Goal: Task Accomplishment & Management: Manage account settings

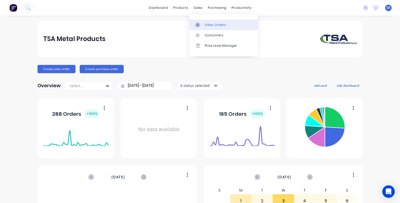
click at [205, 25] on div "Sales Orders" at bounding box center [215, 25] width 21 height 5
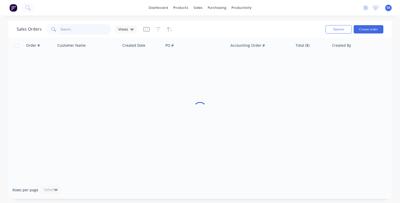
click at [63, 28] on input "text" at bounding box center [85, 29] width 51 height 10
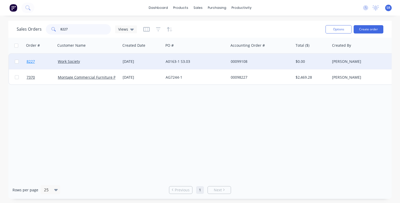
type input "8227"
click at [32, 63] on span "8227" at bounding box center [31, 61] width 8 height 5
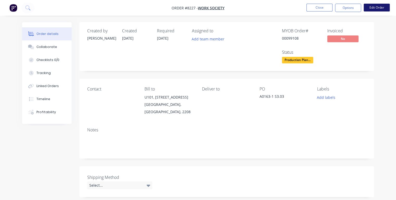
click at [376, 8] on button "Edit Order" at bounding box center [377, 8] width 26 height 8
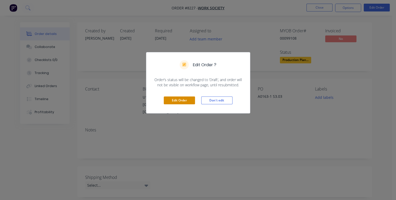
click at [174, 101] on button "Edit Order" at bounding box center [179, 100] width 31 height 8
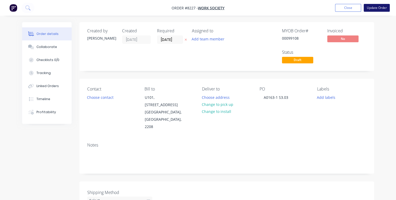
click at [371, 7] on button "Update Order" at bounding box center [377, 8] width 26 height 8
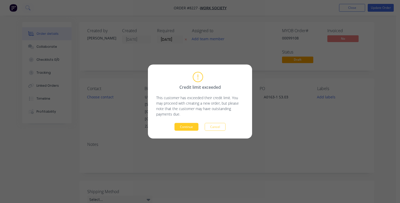
click at [183, 127] on button "Continue" at bounding box center [186, 127] width 24 height 8
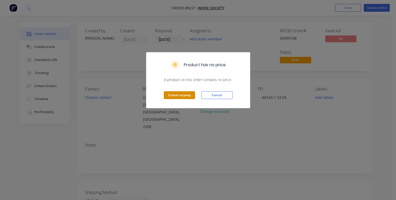
click at [179, 94] on button "Submit anyway" at bounding box center [179, 95] width 31 height 8
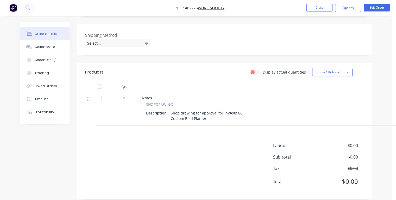
scroll to position [149, 0]
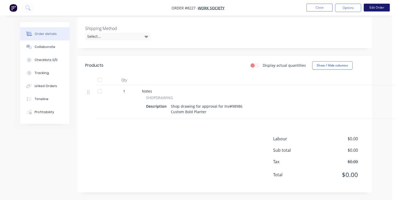
click at [372, 8] on button "Edit Order" at bounding box center [377, 8] width 26 height 8
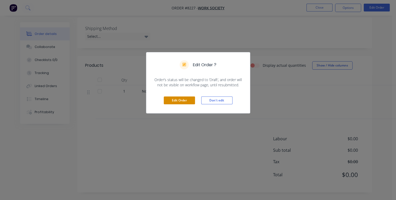
click at [170, 101] on button "Edit Order" at bounding box center [179, 100] width 31 height 8
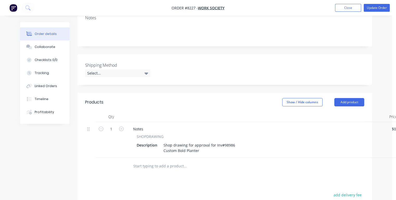
scroll to position [156, 0]
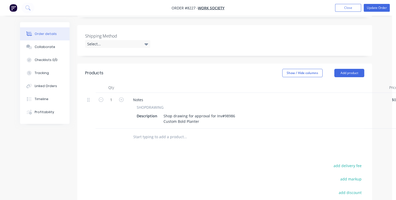
click at [168, 131] on input "text" at bounding box center [185, 136] width 104 height 10
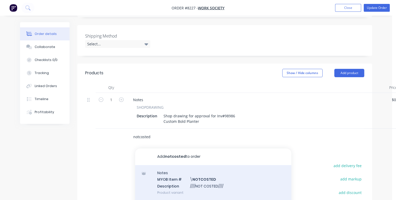
type input "notcosted"
click at [169, 165] on div "Notes MYOB Item # \ NOTCOSTED Description ////NOT COSTED//// Product variant" at bounding box center [213, 182] width 156 height 35
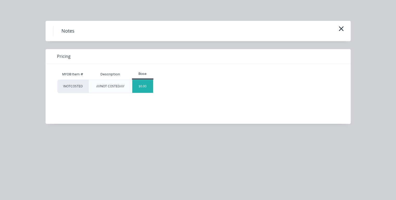
click at [144, 87] on div "$0.00" at bounding box center [142, 86] width 21 height 13
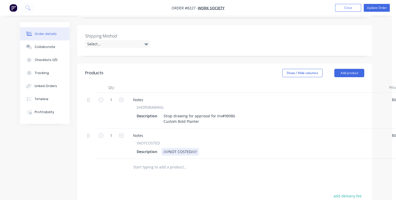
click at [204, 148] on div "Description ////NOT COSTED////" at bounding box center [256, 152] width 243 height 8
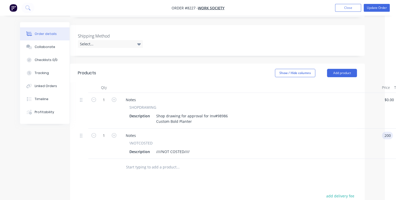
type input "$200.00"
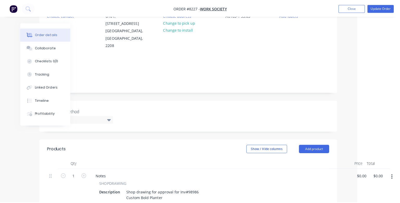
scroll to position [0, 39]
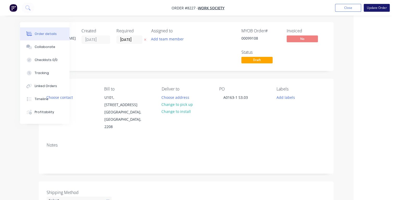
type input "$200.00"
click at [373, 8] on button "Update Order" at bounding box center [377, 8] width 26 height 8
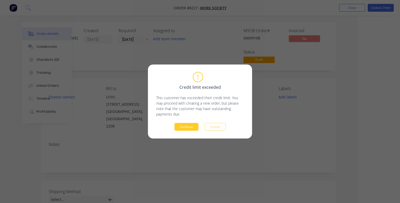
click at [185, 125] on button "Continue" at bounding box center [186, 127] width 24 height 8
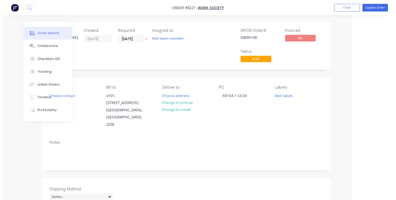
scroll to position [0, 28]
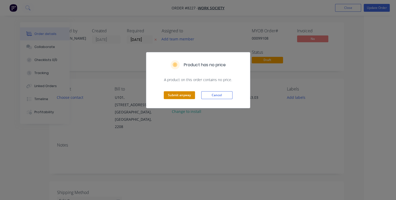
click at [182, 98] on button "Submit anyway" at bounding box center [179, 95] width 31 height 8
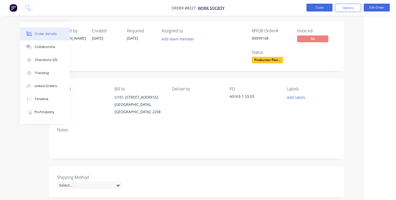
click at [318, 5] on button "Close" at bounding box center [319, 8] width 26 height 8
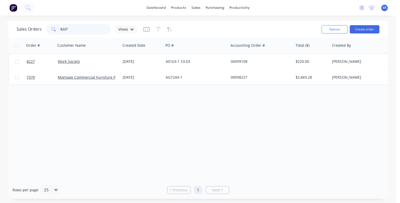
click at [75, 30] on input "8227" at bounding box center [85, 29] width 51 height 10
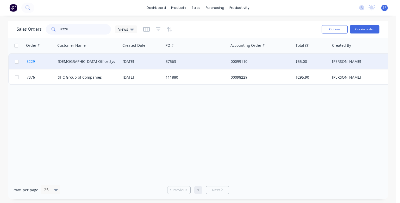
type input "8229"
click at [30, 62] on span "8229" at bounding box center [31, 61] width 8 height 5
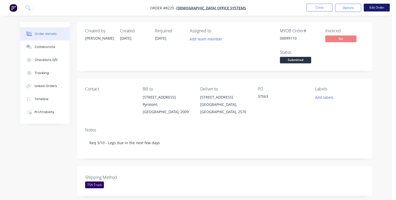
click at [374, 10] on button "Edit Order" at bounding box center [377, 8] width 26 height 8
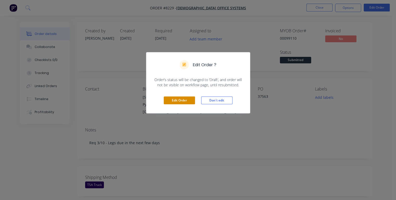
click at [185, 100] on button "Edit Order" at bounding box center [179, 100] width 31 height 8
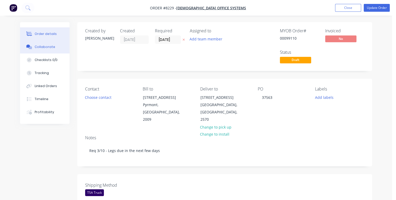
click at [51, 49] on div "Collaborate" at bounding box center [45, 46] width 21 height 5
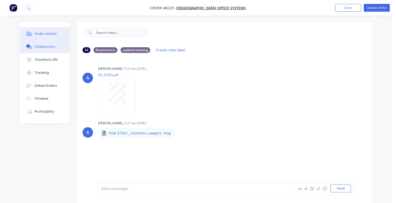
click at [44, 33] on div "Order details" at bounding box center [46, 33] width 22 height 5
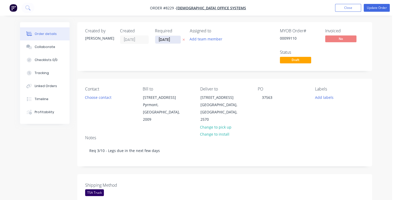
drag, startPoint x: 175, startPoint y: 40, endPoint x: 157, endPoint y: 40, distance: 17.7
click at [157, 40] on input "[DATE]" at bounding box center [168, 40] width 26 height 8
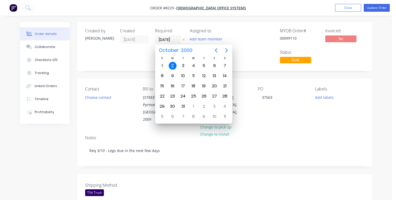
click at [173, 66] on div "2" at bounding box center [173, 66] width 8 height 8
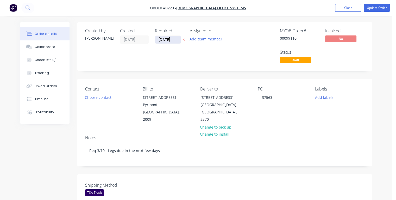
type input "[DATE]"
click at [372, 8] on button "Update Order" at bounding box center [377, 8] width 26 height 8
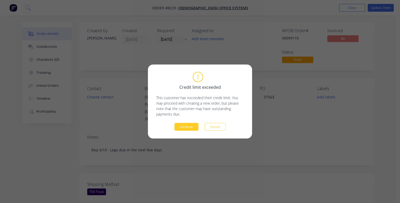
click at [192, 127] on button "Continue" at bounding box center [186, 127] width 24 height 8
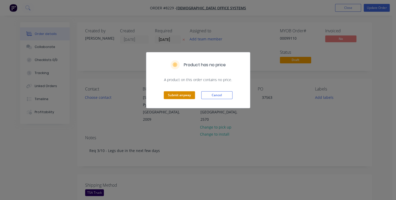
click at [185, 97] on button "Submit anyway" at bounding box center [179, 95] width 31 height 8
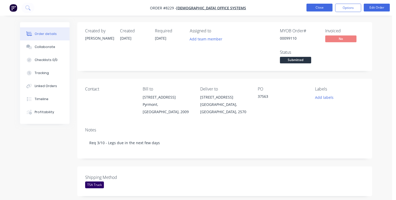
click at [323, 6] on button "Close" at bounding box center [319, 8] width 26 height 8
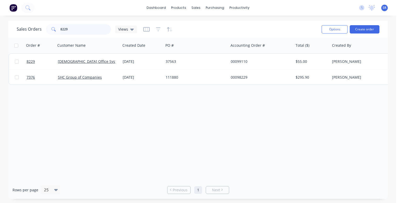
click at [71, 29] on input "8229" at bounding box center [85, 29] width 51 height 10
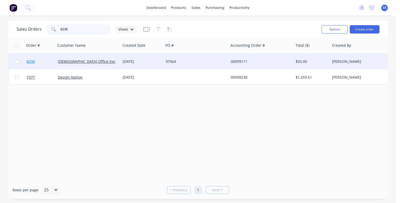
type input "8230"
click at [32, 61] on span "8230" at bounding box center [31, 61] width 8 height 5
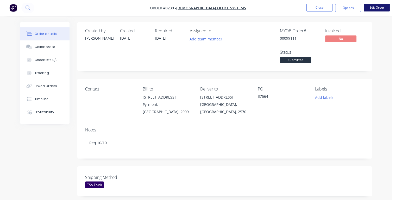
click at [374, 10] on button "Edit Order" at bounding box center [377, 8] width 26 height 8
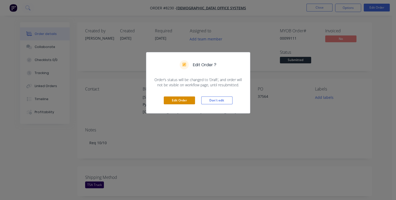
drag, startPoint x: 182, startPoint y: 101, endPoint x: 167, endPoint y: 97, distance: 15.2
click at [181, 100] on button "Edit Order" at bounding box center [179, 100] width 31 height 8
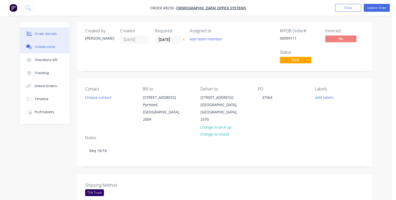
click at [47, 48] on div "Collaborate" at bounding box center [45, 46] width 21 height 5
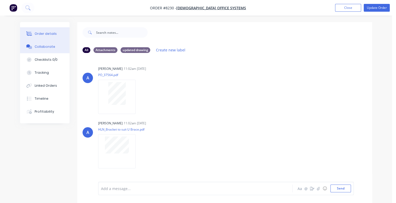
click at [47, 31] on button "Order details" at bounding box center [44, 33] width 49 height 13
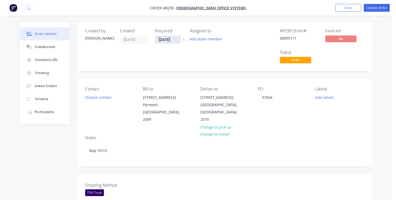
click at [176, 39] on input "[DATE]" at bounding box center [168, 40] width 26 height 8
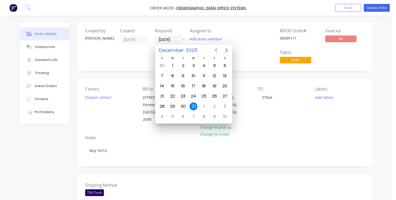
click at [216, 50] on icon "Previous page" at bounding box center [216, 50] width 6 height 6
click at [203, 77] on div "9" at bounding box center [204, 76] width 8 height 8
type input "[DATE]"
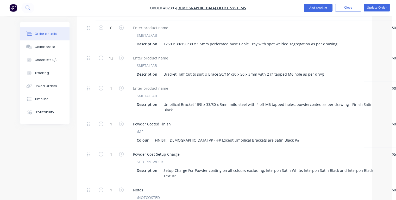
scroll to position [338, 0]
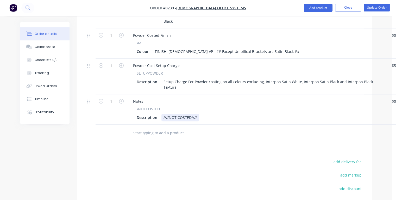
click at [201, 113] on div "Description ////NOT COSTED////" at bounding box center [256, 117] width 243 height 8
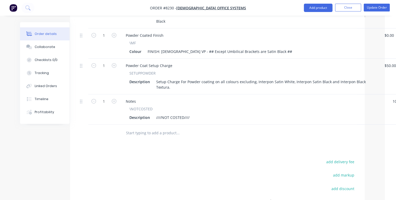
type input "$1,000.00"
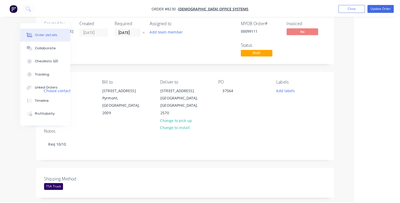
scroll to position [0, 41]
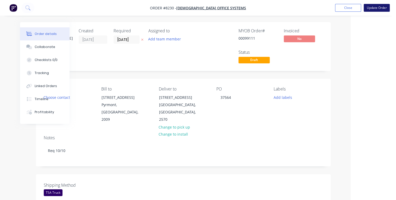
type input "$1,000.00"
click at [373, 8] on button "Update Order" at bounding box center [377, 8] width 26 height 8
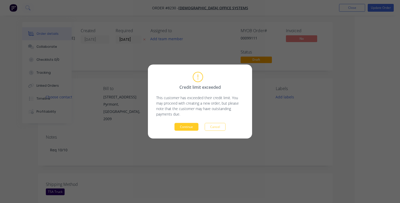
click at [189, 130] on button "Continue" at bounding box center [186, 127] width 24 height 8
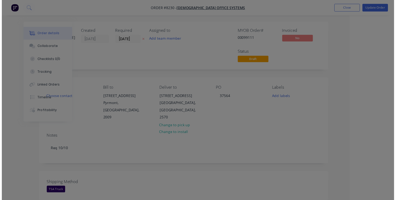
scroll to position [0, 28]
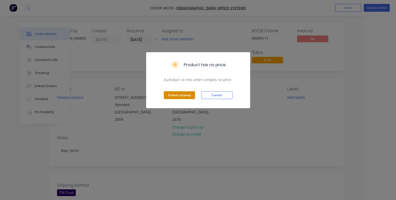
click at [178, 92] on button "Submit anyway" at bounding box center [179, 95] width 31 height 8
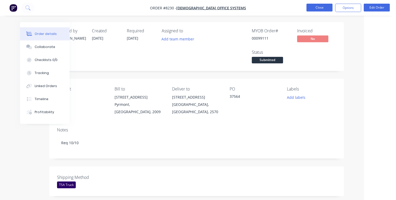
click at [318, 7] on button "Close" at bounding box center [319, 8] width 26 height 8
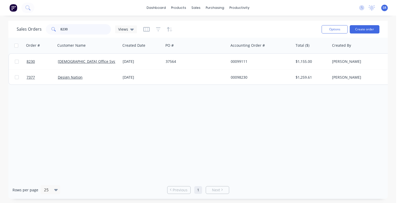
click at [87, 30] on input "8230" at bounding box center [85, 29] width 51 height 10
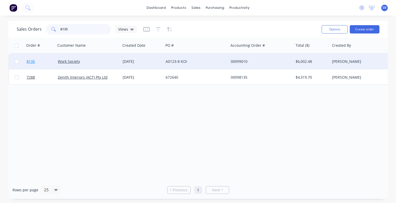
type input "8135"
click at [31, 61] on span "8135" at bounding box center [31, 61] width 8 height 5
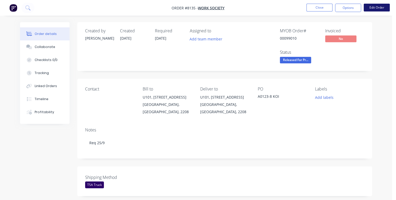
drag, startPoint x: 387, startPoint y: 9, endPoint x: 384, endPoint y: 8, distance: 3.5
click at [384, 8] on button "Edit Order" at bounding box center [377, 8] width 26 height 8
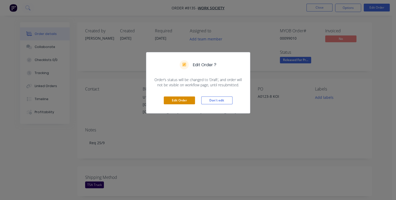
click at [183, 101] on button "Edit Order" at bounding box center [179, 100] width 31 height 8
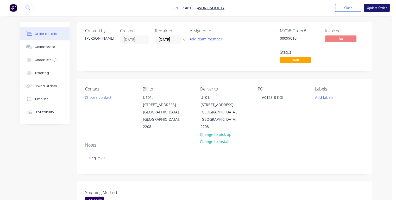
click at [376, 8] on button "Update Order" at bounding box center [377, 8] width 26 height 8
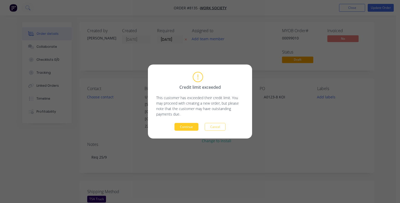
click at [191, 128] on button "Continue" at bounding box center [186, 127] width 24 height 8
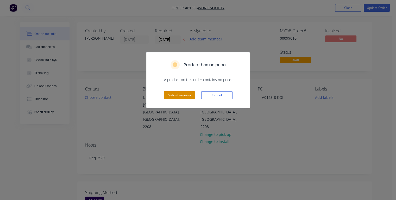
click at [182, 94] on button "Submit anyway" at bounding box center [179, 95] width 31 height 8
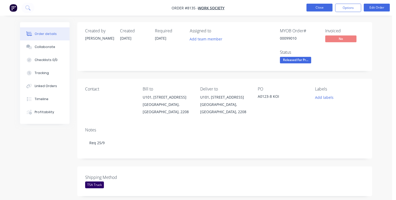
click at [314, 5] on button "Close" at bounding box center [319, 8] width 26 height 8
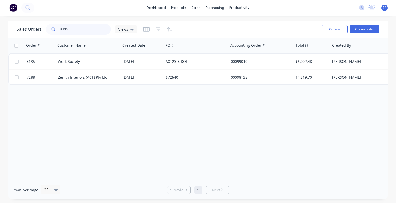
click at [70, 30] on input "8135" at bounding box center [85, 29] width 51 height 10
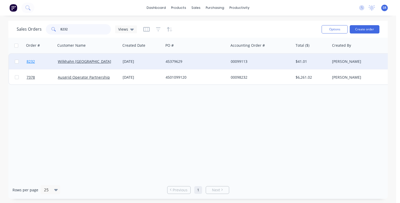
type input "8232"
click at [30, 62] on span "8232" at bounding box center [31, 61] width 8 height 5
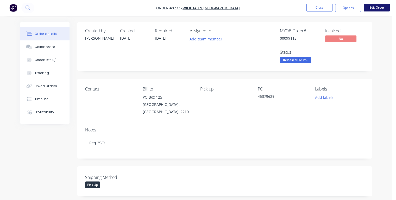
click at [374, 6] on button "Edit Order" at bounding box center [377, 8] width 26 height 8
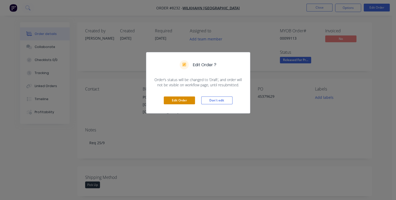
click at [173, 100] on button "Edit Order" at bounding box center [179, 100] width 31 height 8
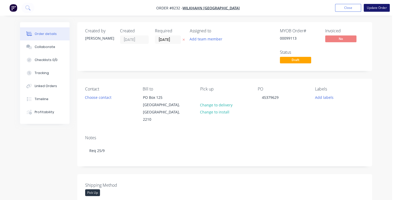
click at [378, 6] on button "Update Order" at bounding box center [377, 8] width 26 height 8
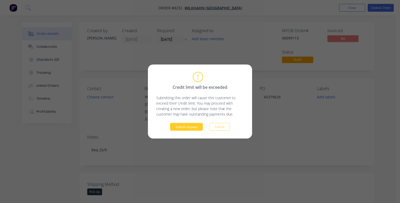
click at [193, 126] on button "Submit anyway" at bounding box center [186, 127] width 33 height 8
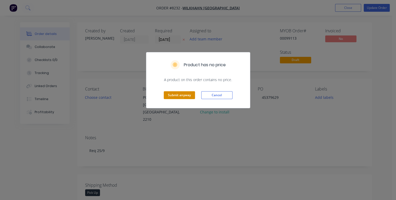
click at [188, 97] on button "Submit anyway" at bounding box center [179, 95] width 31 height 8
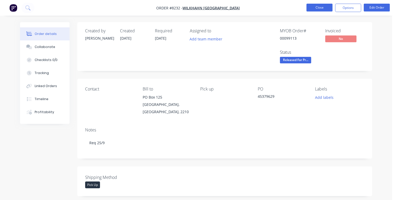
click at [322, 9] on button "Close" at bounding box center [319, 8] width 26 height 8
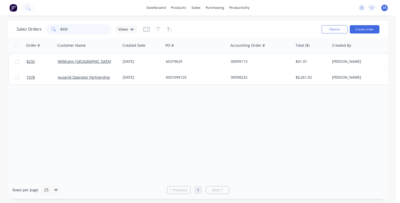
click at [74, 29] on input "8232" at bounding box center [85, 29] width 51 height 10
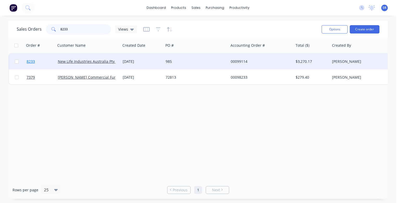
type input "8233"
click at [28, 62] on span "8233" at bounding box center [31, 61] width 8 height 5
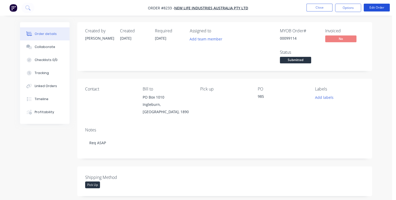
click at [380, 8] on button "Edit Order" at bounding box center [377, 8] width 26 height 8
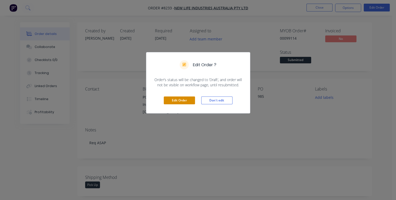
click at [178, 102] on button "Edit Order" at bounding box center [179, 100] width 31 height 8
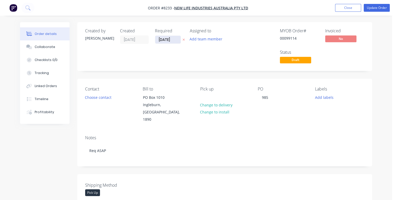
click at [173, 39] on input "[DATE]" at bounding box center [168, 40] width 26 height 8
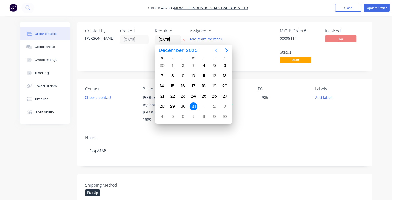
click at [216, 51] on icon "Previous page" at bounding box center [216, 50] width 2 height 4
click at [181, 65] on div "30" at bounding box center [183, 66] width 8 height 8
type input "[DATE]"
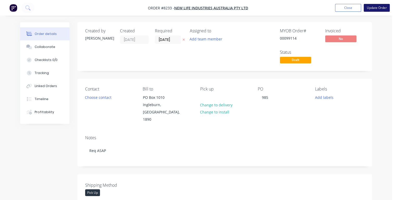
click at [375, 8] on button "Update Order" at bounding box center [377, 8] width 26 height 8
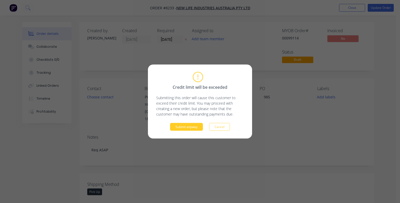
click at [191, 128] on button "Submit anyway" at bounding box center [186, 127] width 33 height 8
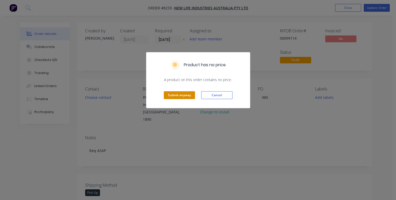
click at [181, 94] on button "Submit anyway" at bounding box center [179, 95] width 31 height 8
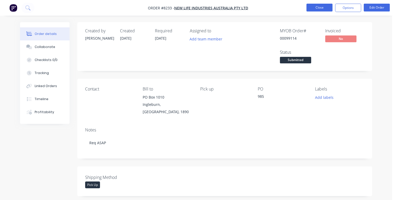
click at [314, 6] on button "Close" at bounding box center [319, 8] width 26 height 8
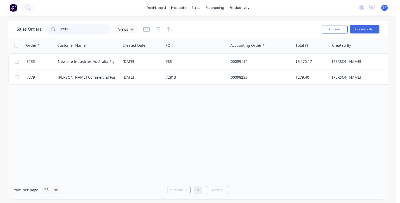
click at [80, 30] on input "8233" at bounding box center [85, 29] width 51 height 10
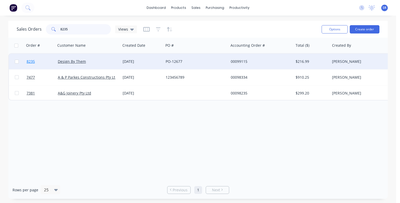
type input "8235"
click at [30, 61] on span "8235" at bounding box center [31, 61] width 8 height 5
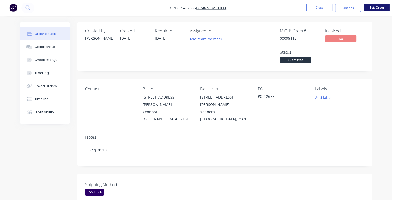
click at [383, 6] on button "Edit Order" at bounding box center [377, 8] width 26 height 8
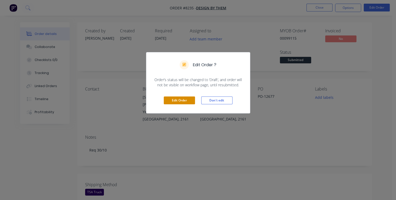
click at [183, 99] on button "Edit Order" at bounding box center [179, 100] width 31 height 8
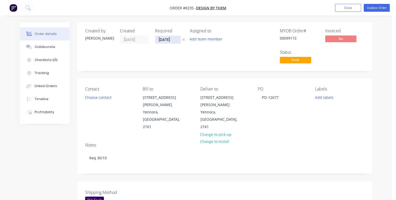
click at [173, 39] on input "[DATE]" at bounding box center [168, 40] width 26 height 8
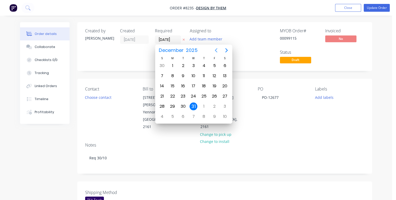
click at [215, 50] on icon "Previous page" at bounding box center [216, 50] width 2 height 4
click at [173, 65] on div "27" at bounding box center [173, 66] width 8 height 8
type input "[DATE]"
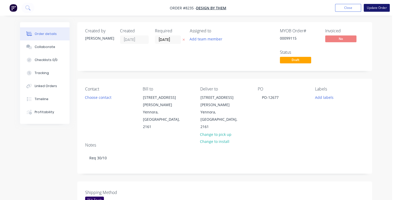
click at [369, 9] on button "Update Order" at bounding box center [377, 8] width 26 height 8
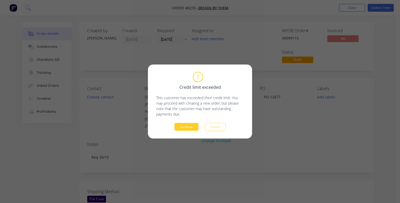
click at [185, 126] on button "Continue" at bounding box center [186, 127] width 24 height 8
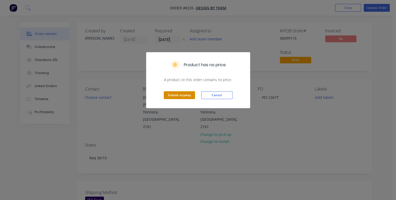
click at [180, 96] on button "Submit anyway" at bounding box center [179, 95] width 31 height 8
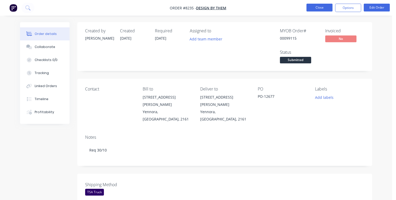
click at [321, 6] on button "Close" at bounding box center [319, 8] width 26 height 8
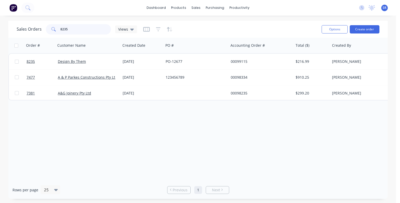
drag, startPoint x: 70, startPoint y: 29, endPoint x: 55, endPoint y: 30, distance: 14.6
click at [55, 30] on div "8235" at bounding box center [78, 29] width 65 height 10
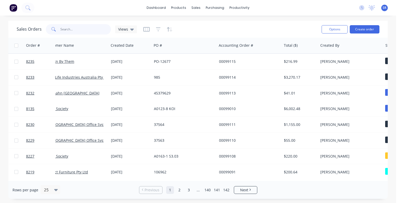
scroll to position [0, 68]
